Goal: Information Seeking & Learning: Learn about a topic

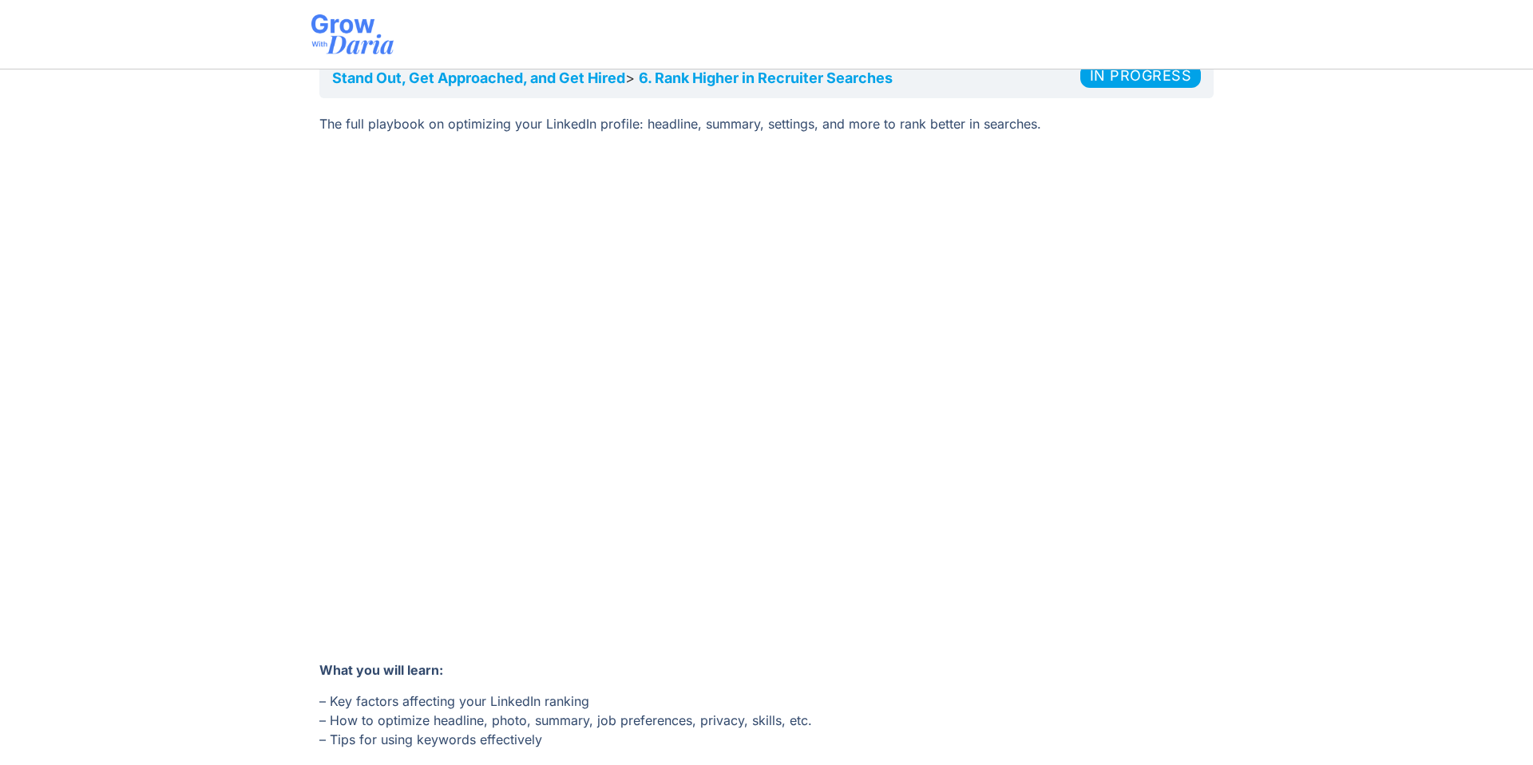
scroll to position [208, 0]
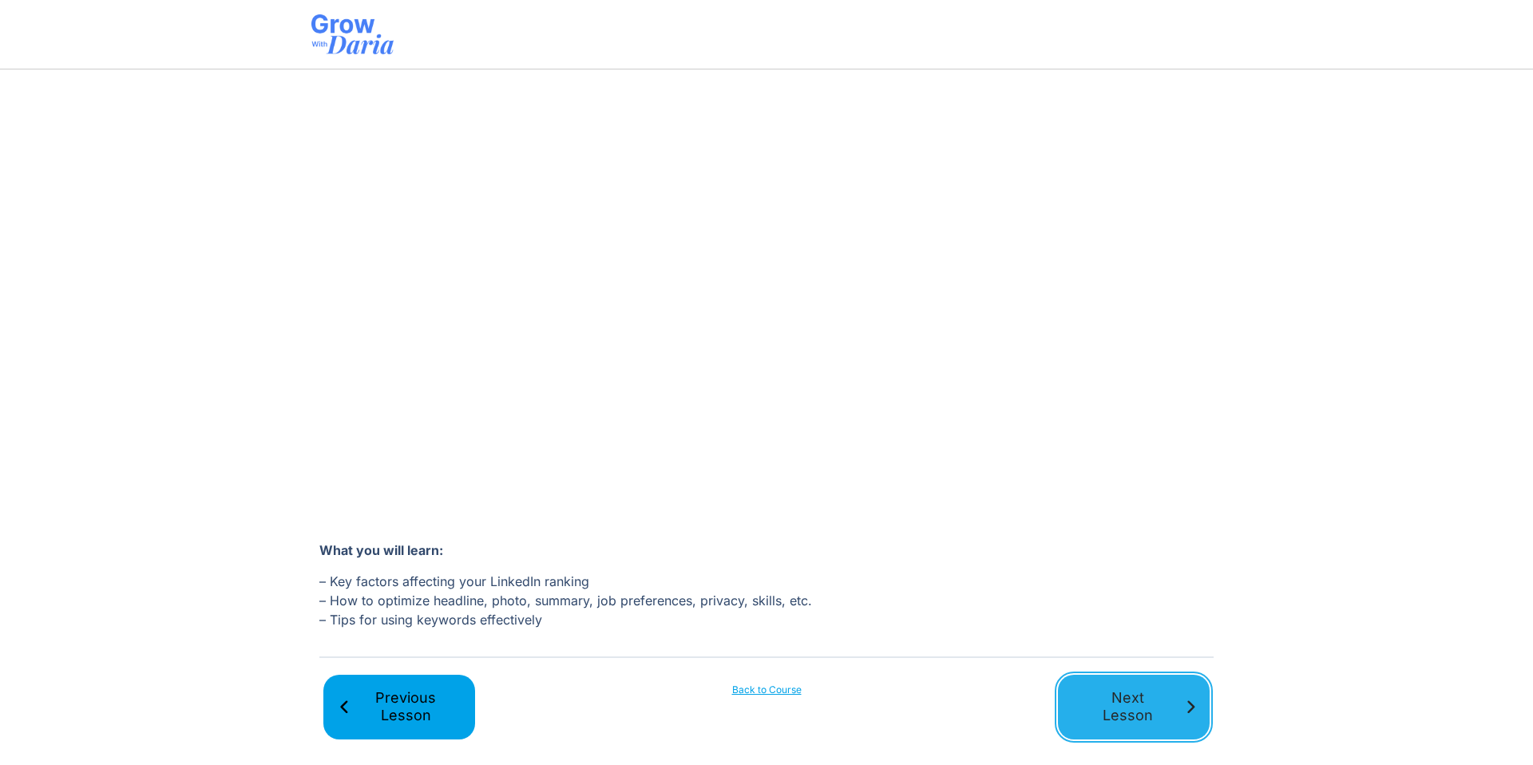
click at [1172, 705] on span "Next Lesson" at bounding box center [1128, 707] width 110 height 36
